Goal: Transaction & Acquisition: Purchase product/service

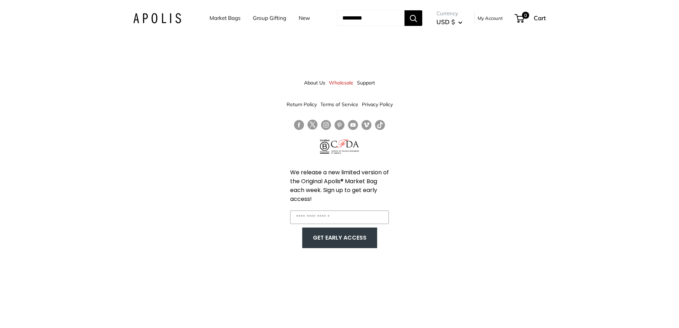
click at [223, 18] on link "Market Bags" at bounding box center [225, 18] width 31 height 10
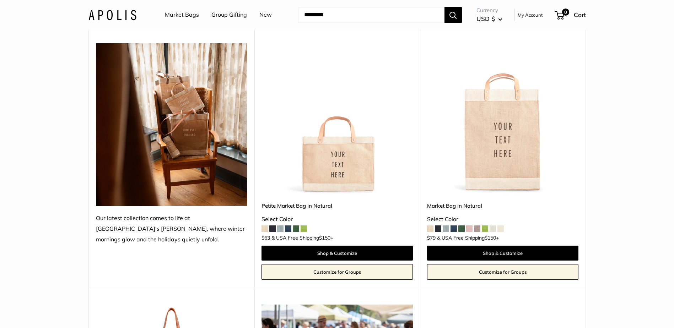
scroll to position [36, 0]
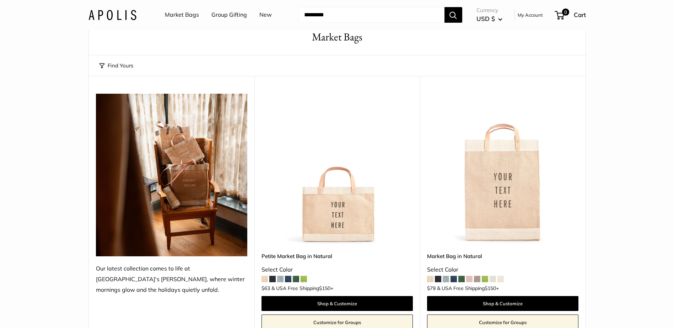
click at [0, 0] on img at bounding box center [0, 0] width 0 height 0
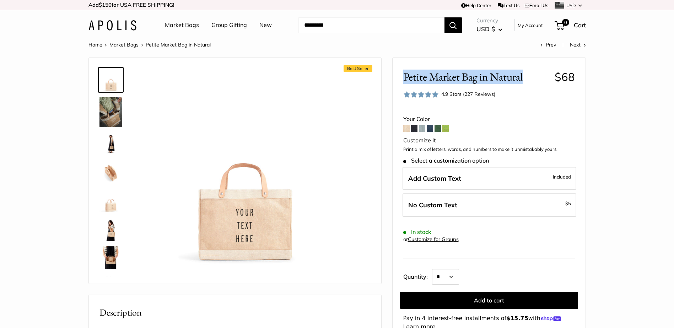
drag, startPoint x: 525, startPoint y: 75, endPoint x: 402, endPoint y: 76, distance: 122.9
click at [402, 76] on div "Petite Market Bag in Natural $68 Rated 4.9 out of 5 4.9 Stars (227 Reviews) Cli…" at bounding box center [489, 256] width 193 height 396
drag, startPoint x: 402, startPoint y: 76, endPoint x: 417, endPoint y: 74, distance: 15.0
